Goal: Information Seeking & Learning: Find specific fact

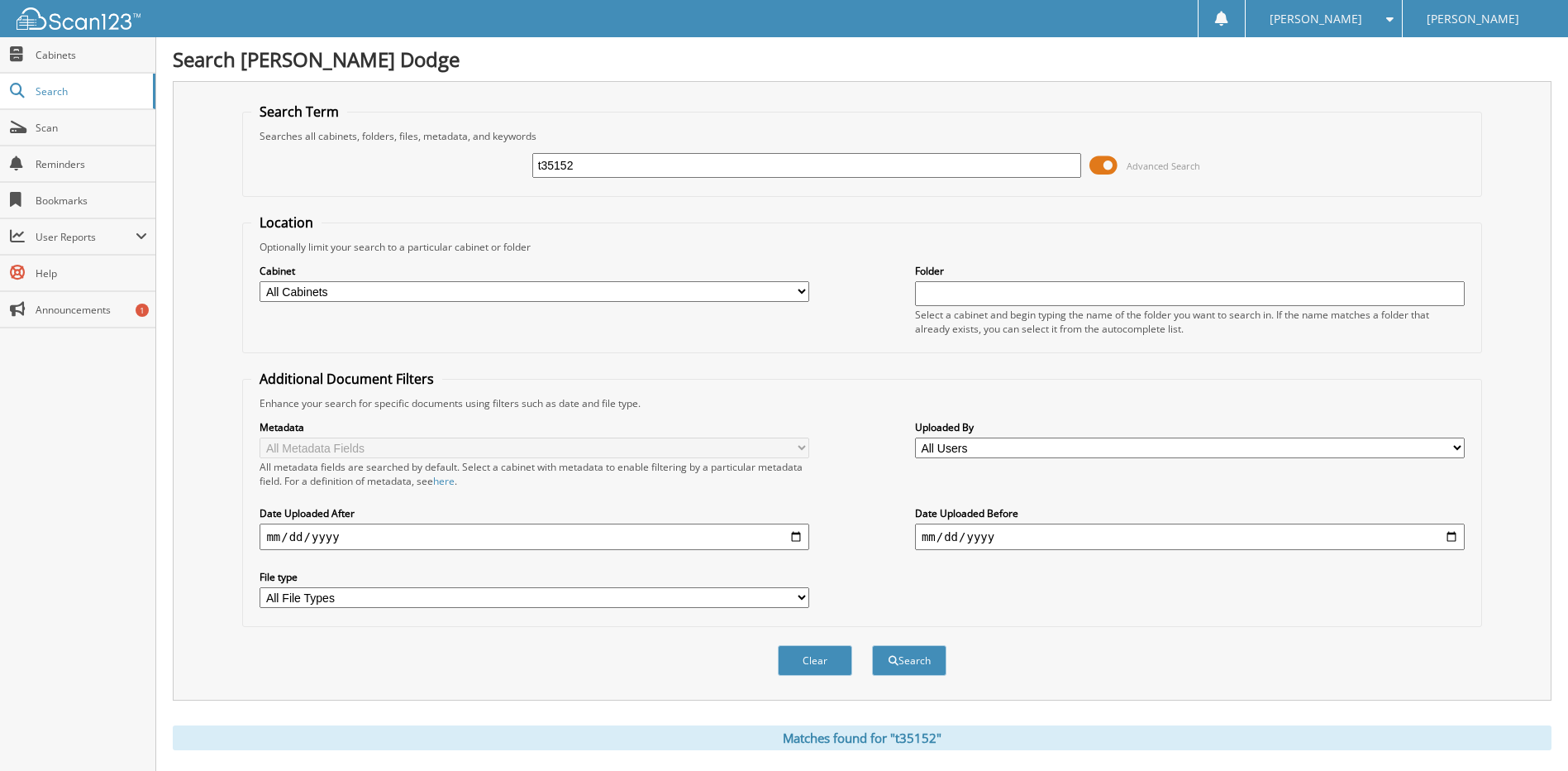
drag, startPoint x: 336, startPoint y: 160, endPoint x: 271, endPoint y: 184, distance: 69.3
click at [293, 172] on div "t35152 Advanced Search" at bounding box center [861, 165] width 1221 height 45
type input "[PERSON_NAME]"
click at [903, 662] on button "Search" at bounding box center [909, 660] width 74 height 30
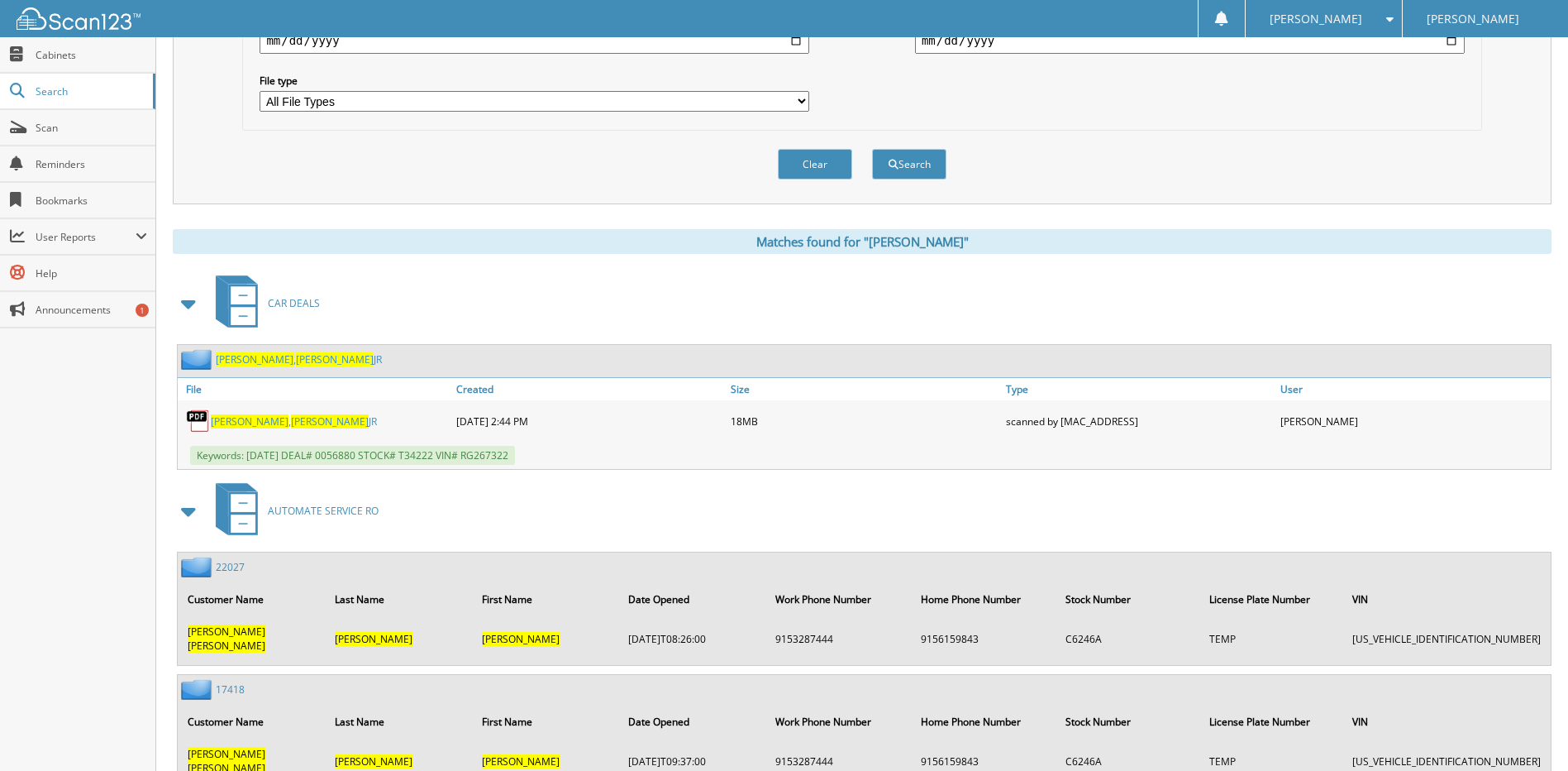
click at [259, 423] on link "[PERSON_NAME]" at bounding box center [294, 422] width 166 height 14
